Goal: Task Accomplishment & Management: Use online tool/utility

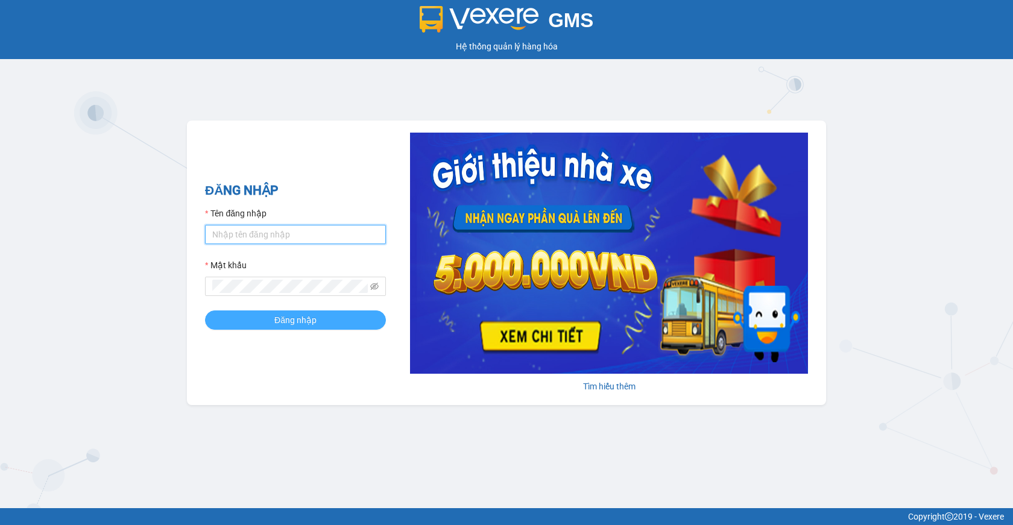
type input "giau.vtd"
click at [297, 323] on span "Đăng nhập" at bounding box center [295, 319] width 42 height 13
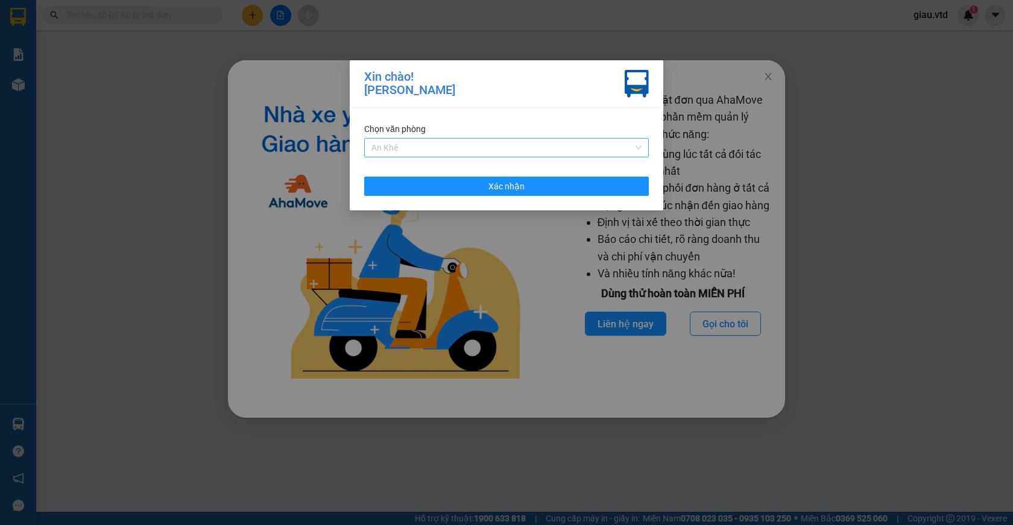
click at [385, 151] on span "An Khê" at bounding box center [506, 148] width 270 height 18
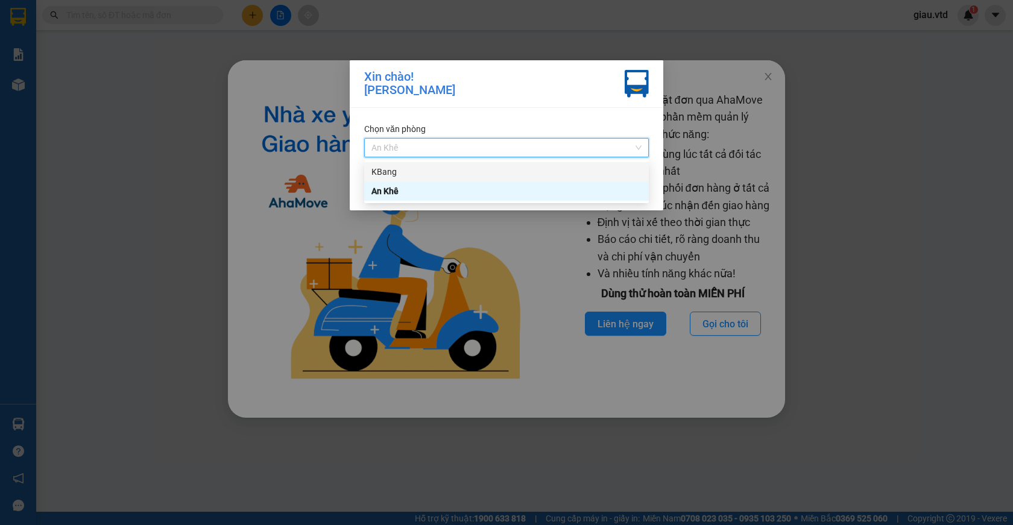
click at [392, 175] on div "KBang" at bounding box center [506, 171] width 270 height 13
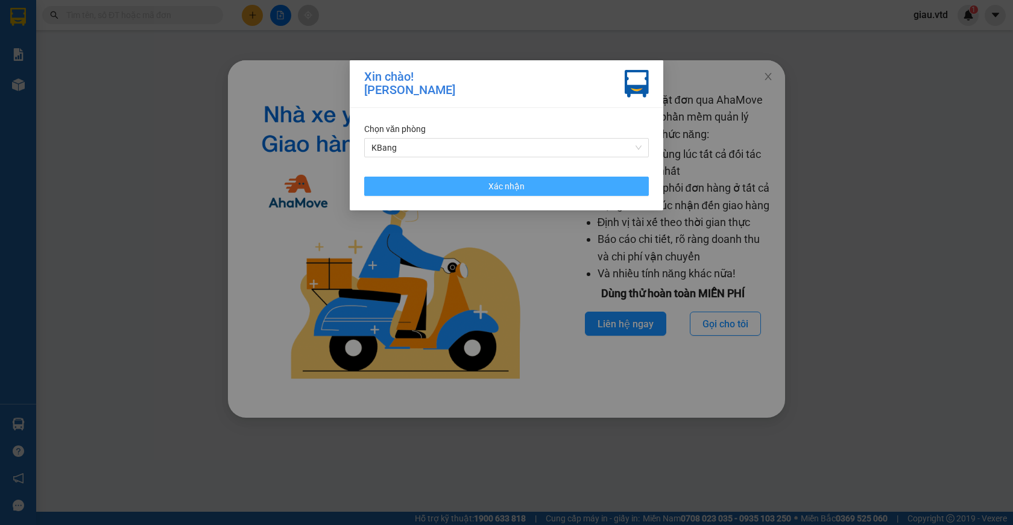
click at [510, 190] on span "Xác nhận" at bounding box center [506, 186] width 36 height 13
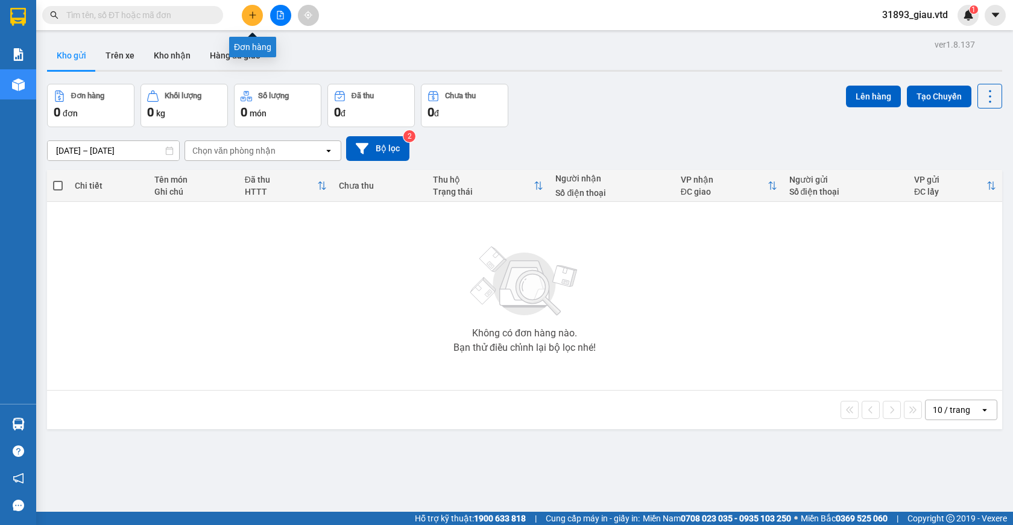
click at [255, 19] on icon "plus" at bounding box center [252, 15] width 8 height 8
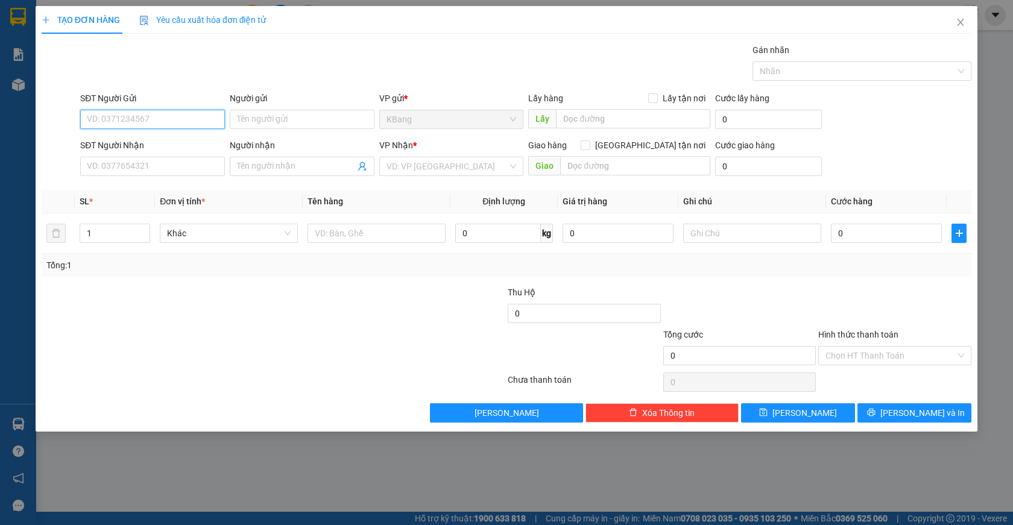
click at [125, 119] on input "SĐT Người Gửi" at bounding box center [152, 119] width 145 height 19
type input "0392846104"
click at [116, 145] on div "0392846104 - đách" at bounding box center [152, 143] width 130 height 13
type input "đách"
type input "0937567369"
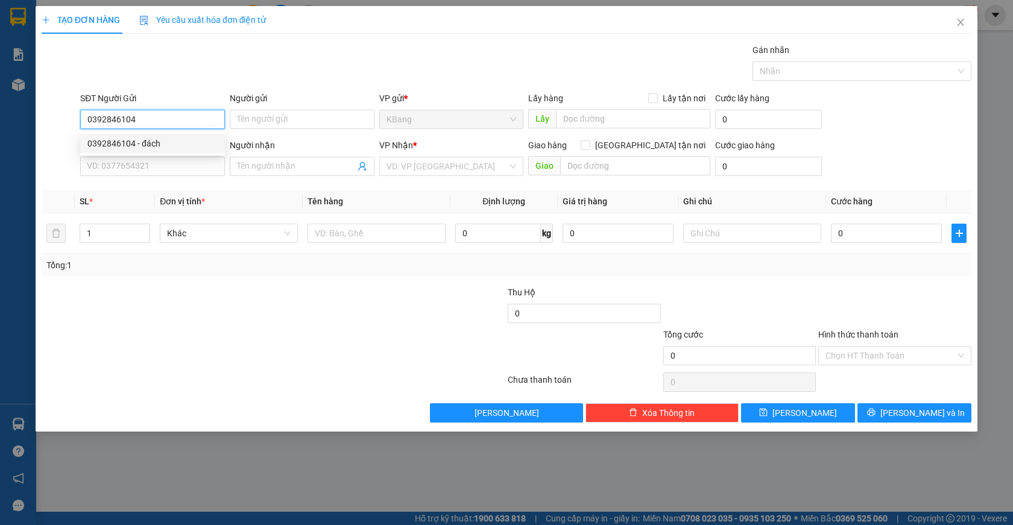
type input "tuấn"
type input "0392846104"
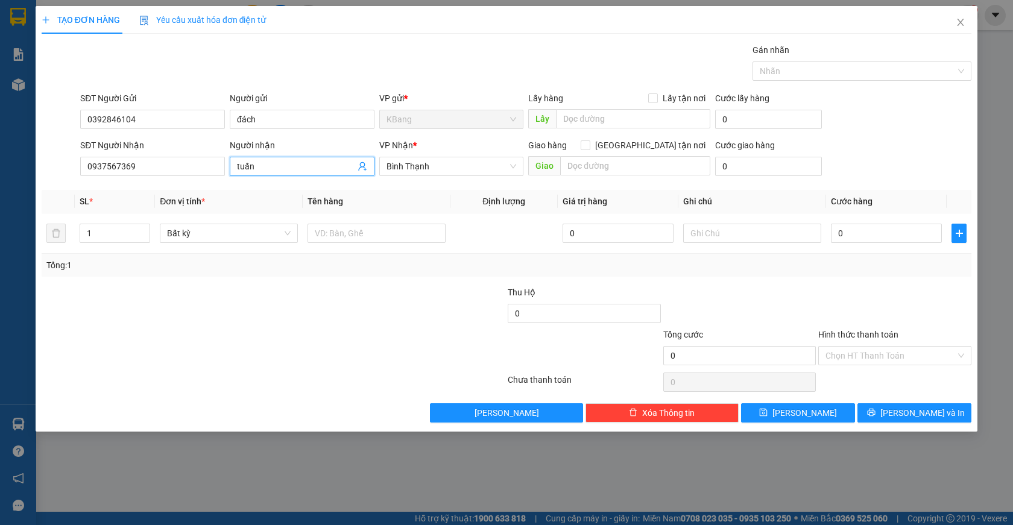
click at [364, 162] on icon "user-add" at bounding box center [362, 167] width 10 height 10
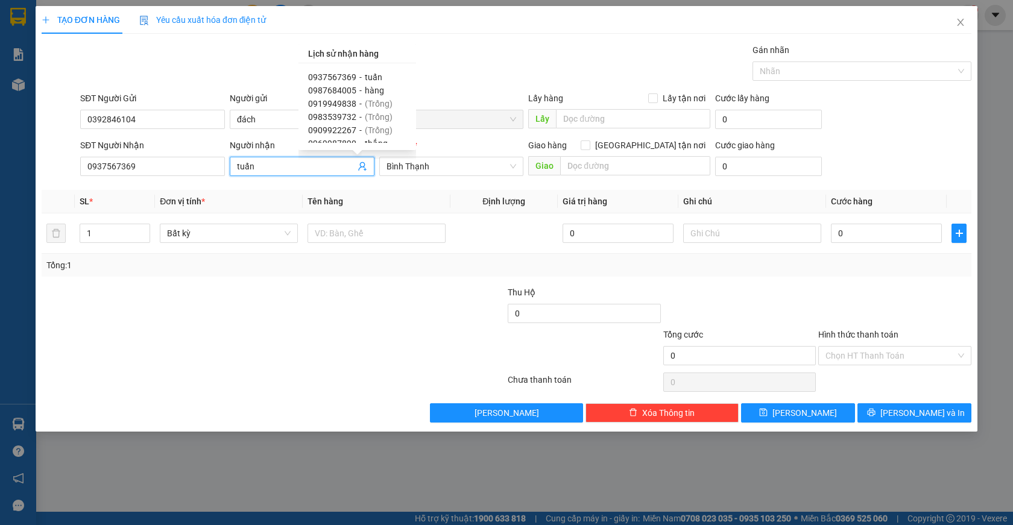
click at [343, 93] on span "0987684005" at bounding box center [332, 91] width 48 height 10
type input "0987684005"
type input "hàng"
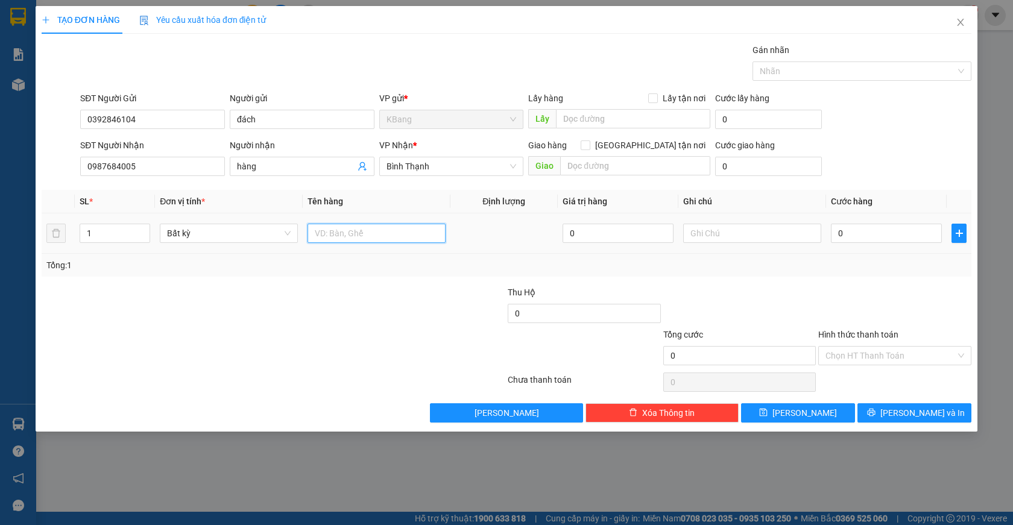
drag, startPoint x: 336, startPoint y: 236, endPoint x: 311, endPoint y: 398, distance: 164.7
click at [338, 237] on input "text" at bounding box center [376, 233] width 138 height 19
type input "1 th"
type input "6"
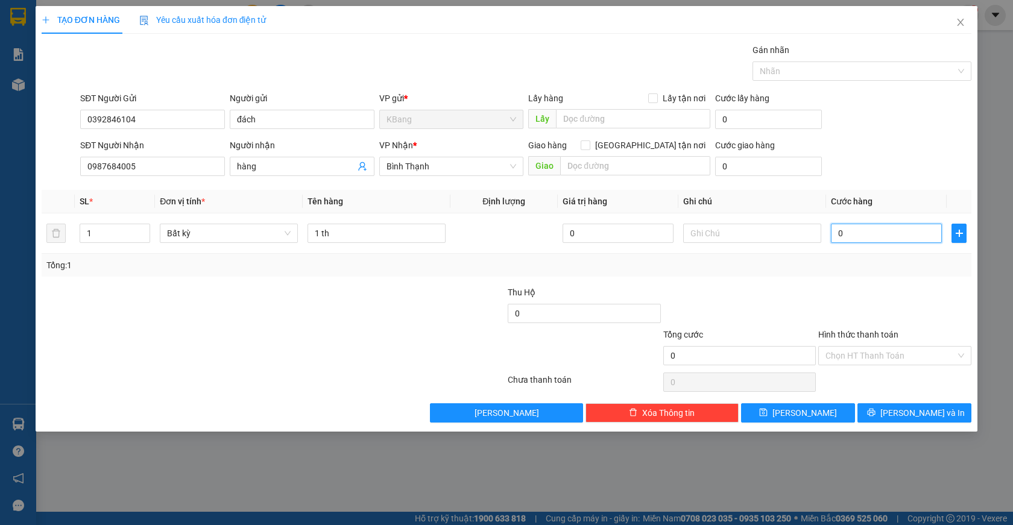
type input "6"
type input "60"
type input "600"
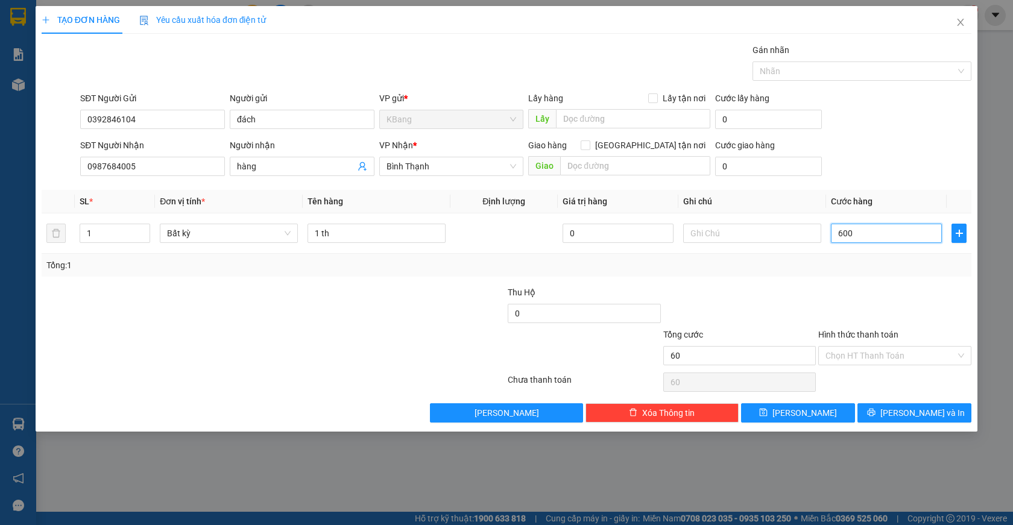
type input "600"
type input "6.000"
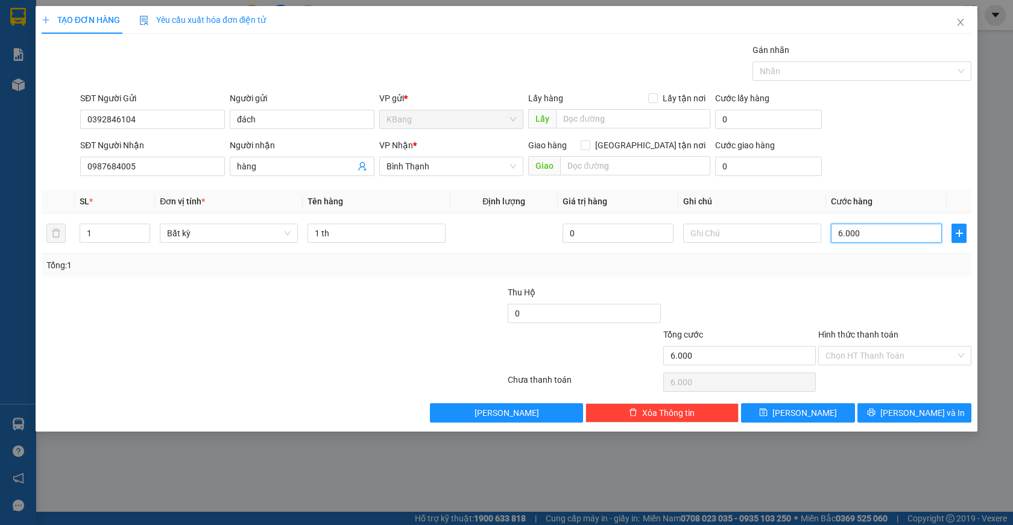
type input "60.000"
click at [915, 413] on span "Lưu và In" at bounding box center [922, 412] width 84 height 13
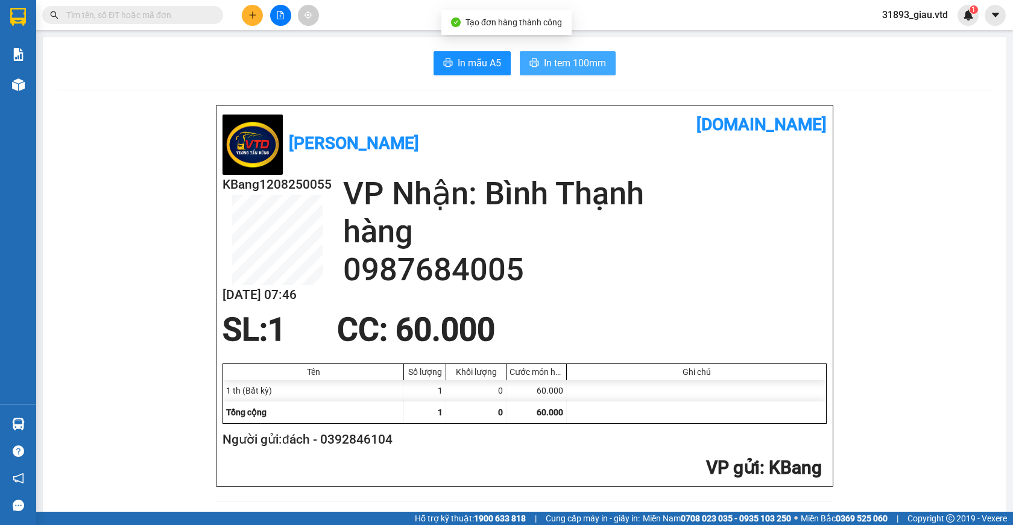
click at [544, 57] on span "In tem 100mm" at bounding box center [575, 62] width 62 height 15
click at [248, 15] on icon "plus" at bounding box center [252, 15] width 8 height 8
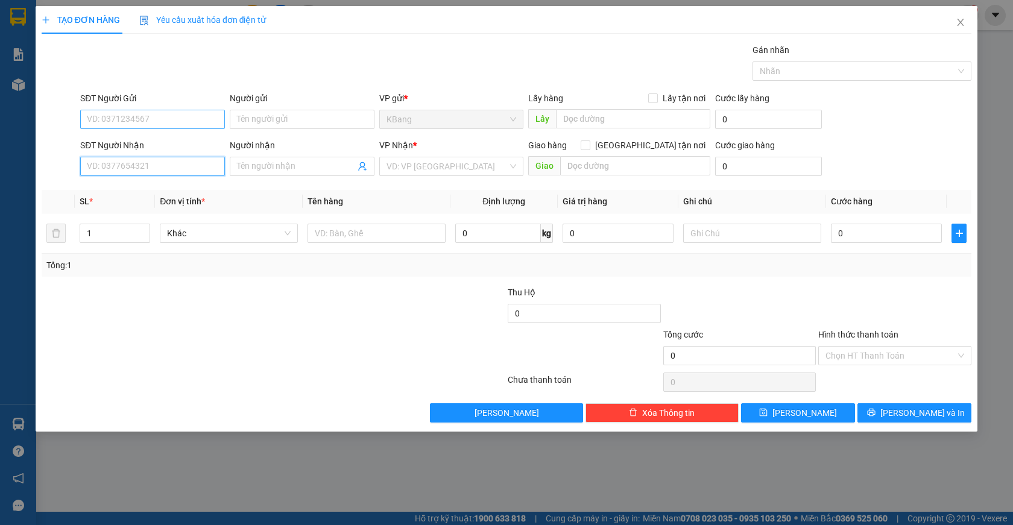
drag, startPoint x: 139, startPoint y: 172, endPoint x: 213, endPoint y: 117, distance: 93.1
click at [140, 170] on input "SĐT Người Nhận" at bounding box center [152, 166] width 145 height 19
click at [145, 190] on div "0988531012" at bounding box center [152, 190] width 130 height 13
type input "0988531012"
type input "đồng xoài"
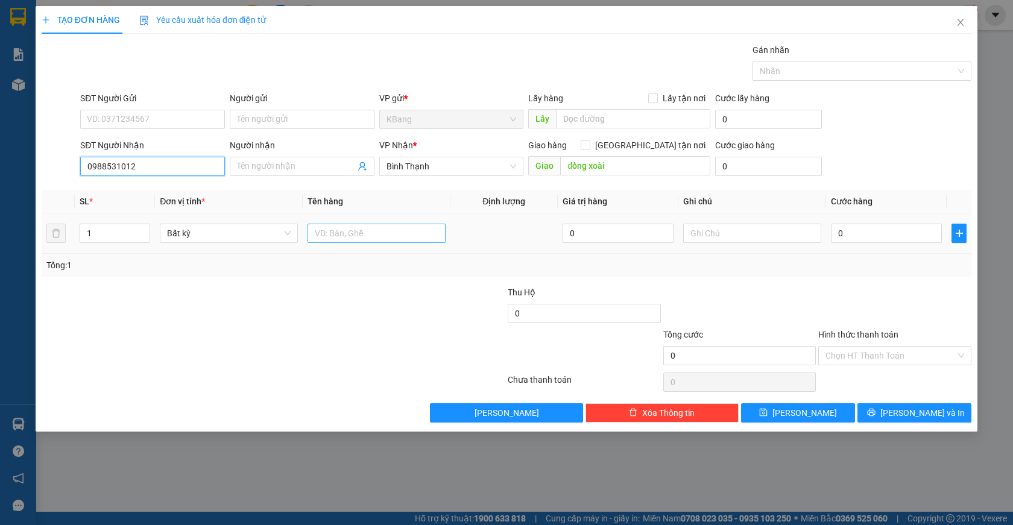
type input "0988531012"
drag, startPoint x: 361, startPoint y: 234, endPoint x: 403, endPoint y: 495, distance: 265.0
click at [361, 236] on input "text" at bounding box center [376, 233] width 138 height 19
type input "1 th"
drag, startPoint x: 839, startPoint y: 234, endPoint x: 803, endPoint y: 289, distance: 65.7
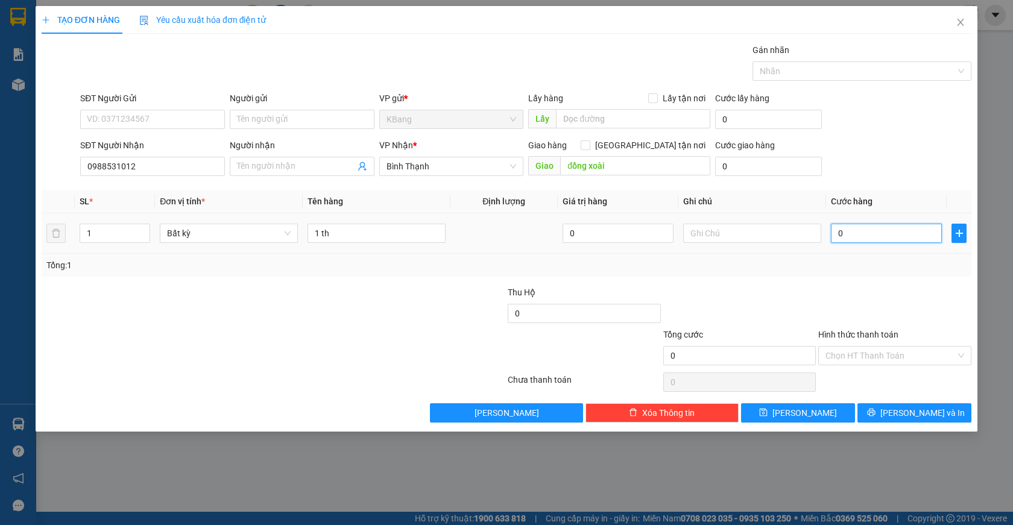
click at [839, 235] on input "0" at bounding box center [886, 233] width 111 height 19
type input "5"
type input "50"
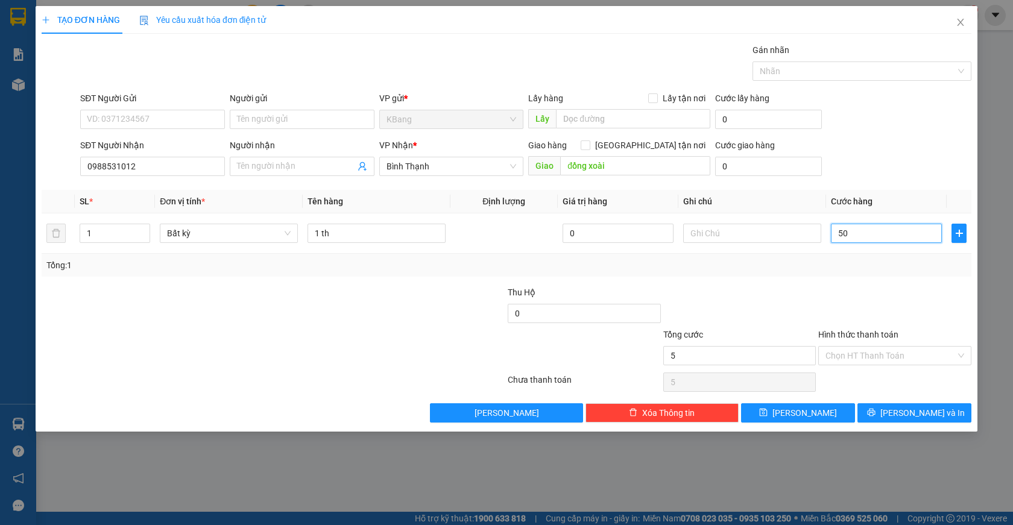
type input "50"
type input "500"
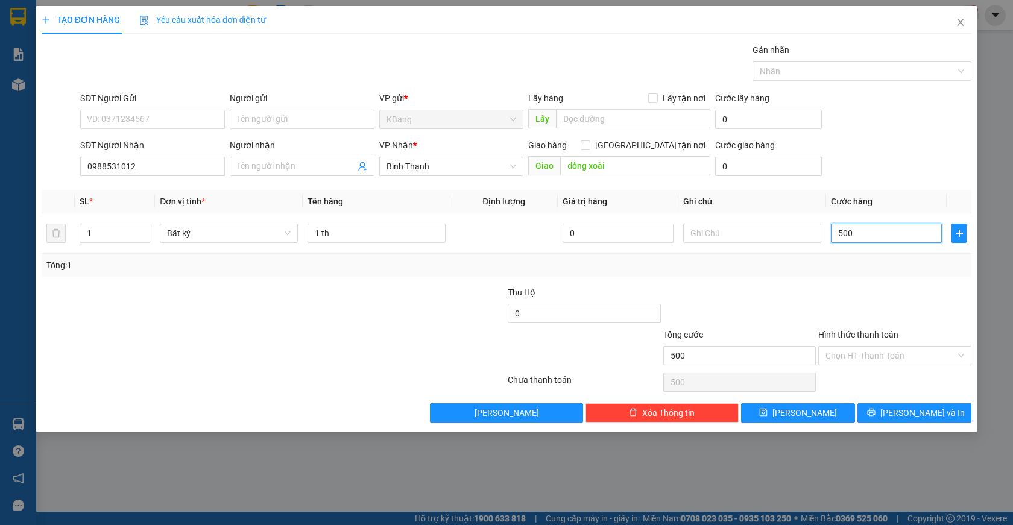
type input "5.000"
type input "50.000"
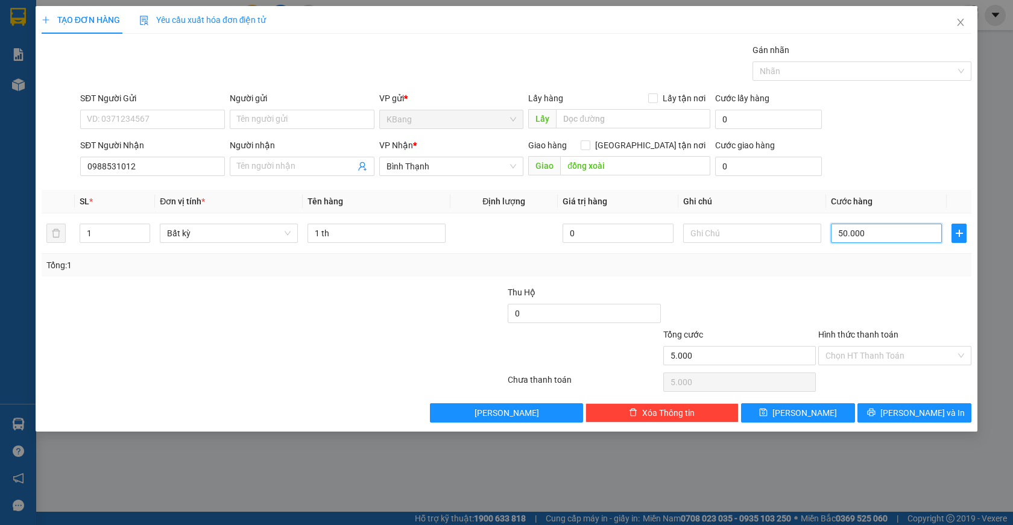
type input "50.000"
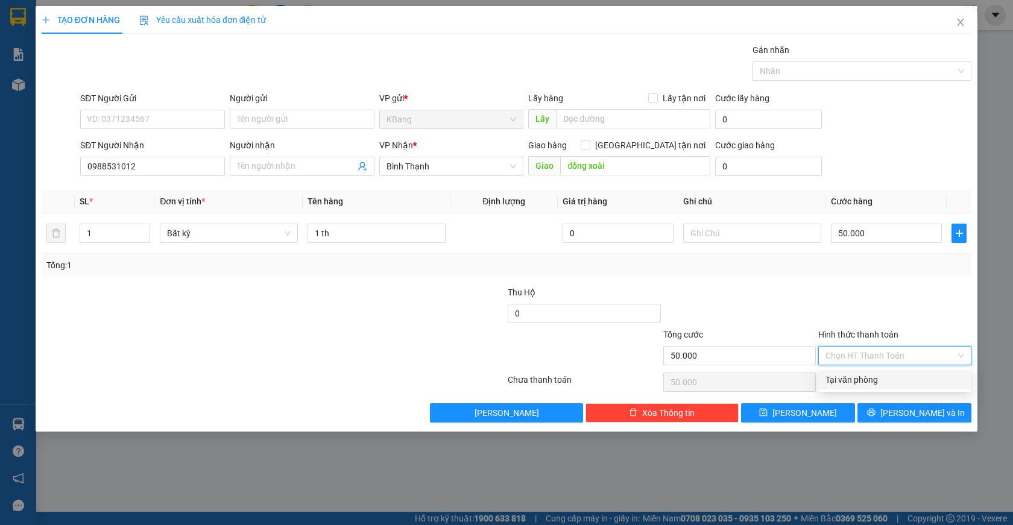
click at [885, 356] on input "Hình thức thanh toán" at bounding box center [890, 356] width 130 height 18
drag, startPoint x: 851, startPoint y: 381, endPoint x: 858, endPoint y: 386, distance: 9.0
click at [851, 380] on div "Tại văn phòng" at bounding box center [894, 379] width 139 height 13
type input "0"
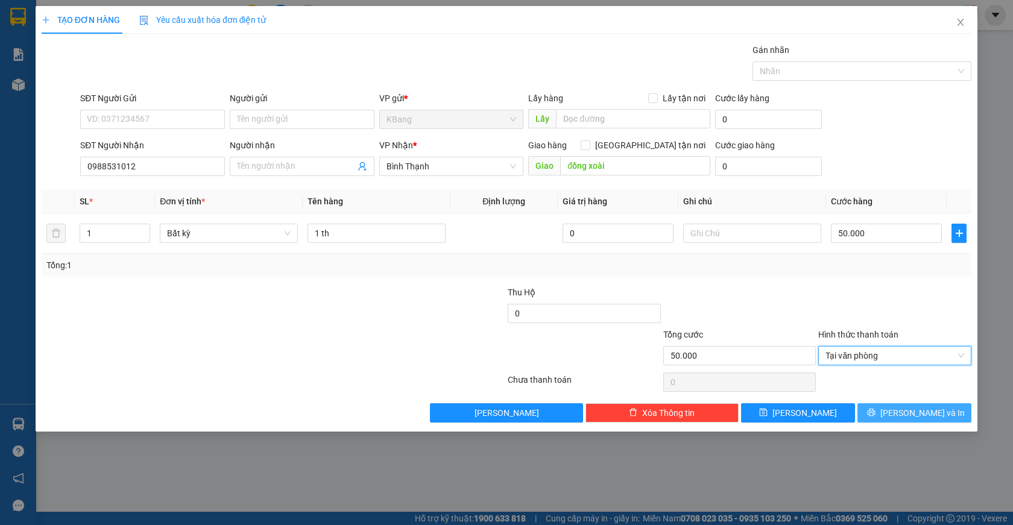
click at [910, 414] on span "Lưu và In" at bounding box center [922, 412] width 84 height 13
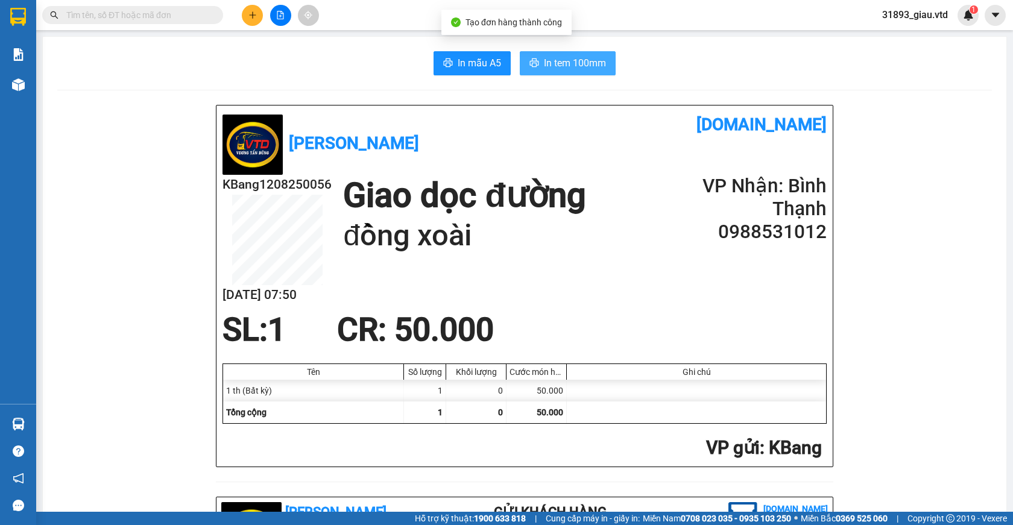
click at [574, 68] on span "In tem 100mm" at bounding box center [575, 62] width 62 height 15
click at [547, 68] on span "In tem 100mm" at bounding box center [575, 62] width 62 height 15
